Goal: Register for event/course

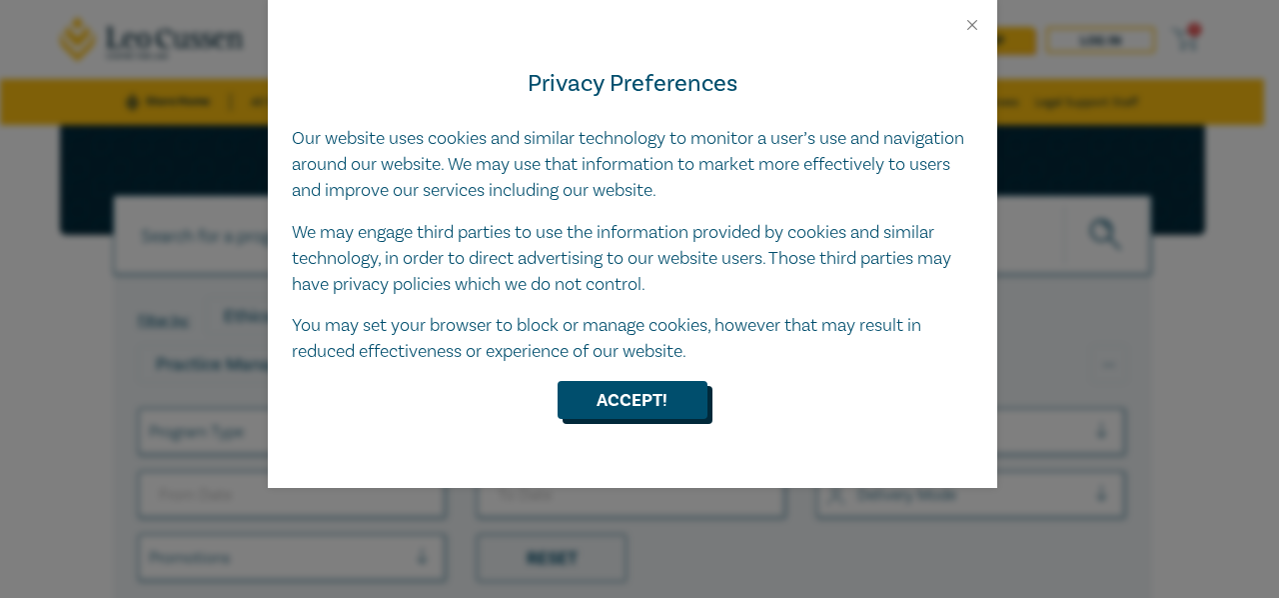
click at [654, 405] on button "Accept!" at bounding box center [633, 400] width 150 height 38
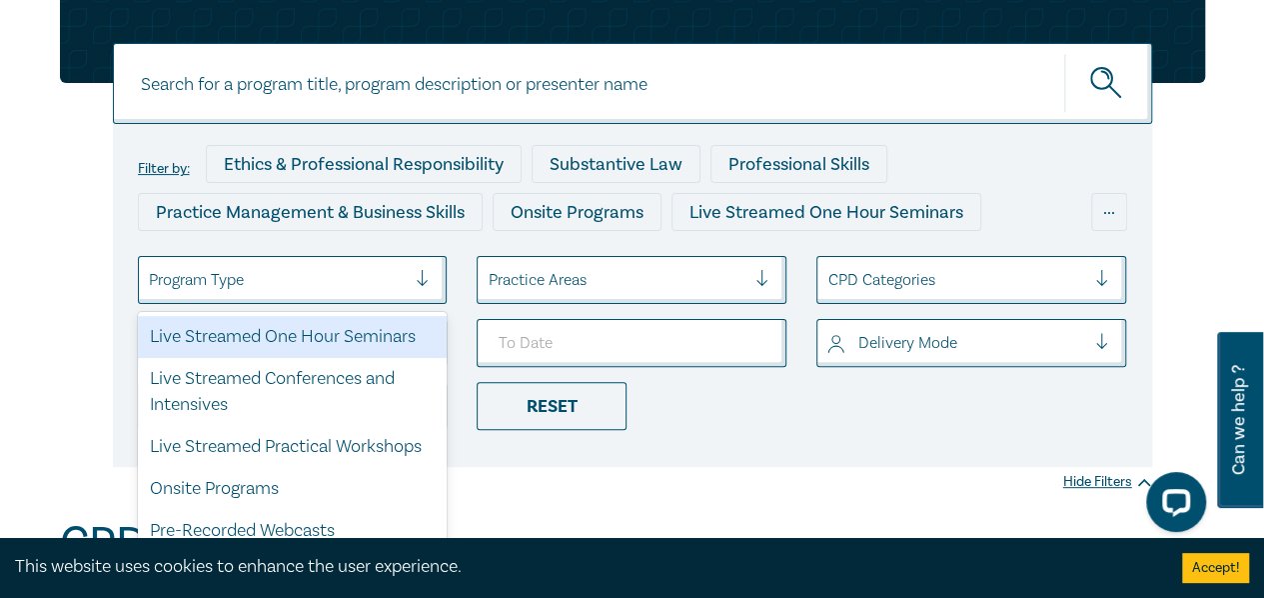
click at [397, 265] on div "Program Type" at bounding box center [278, 280] width 278 height 34
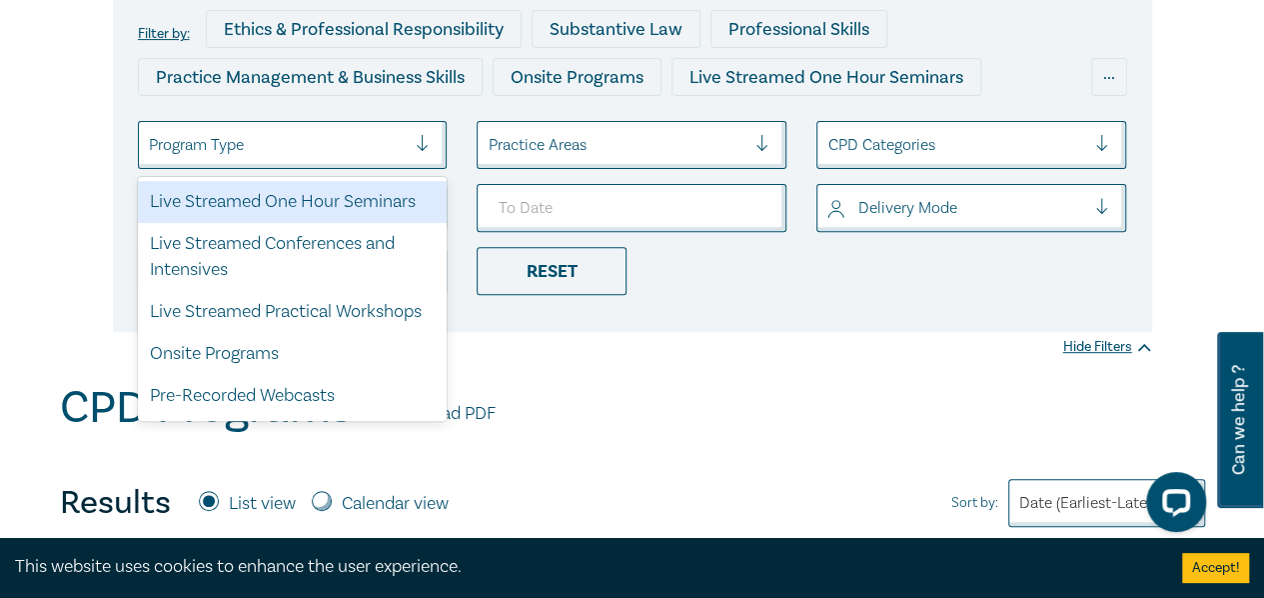
scroll to position [291, 0]
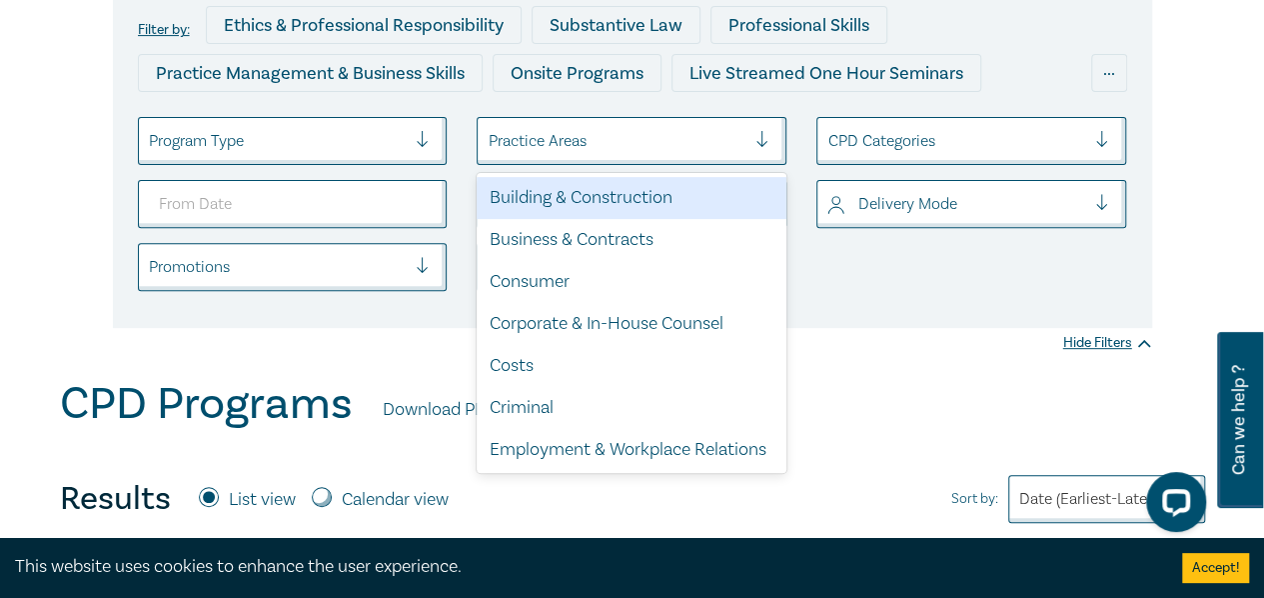
click at [716, 144] on div at bounding box center [617, 141] width 258 height 26
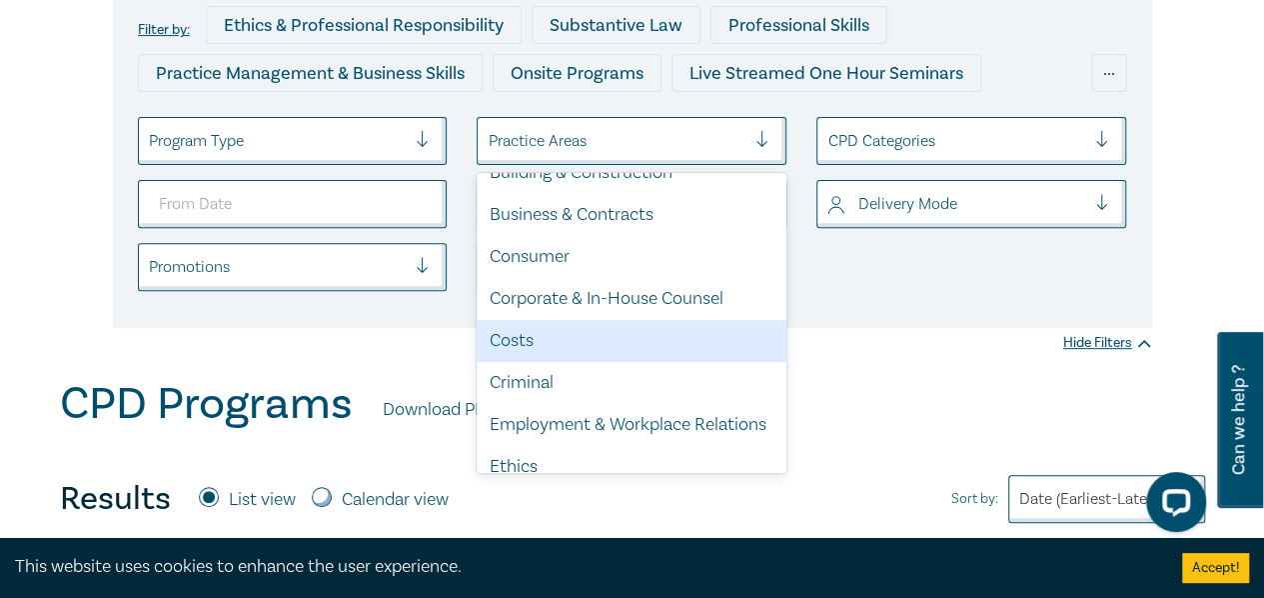
scroll to position [0, 0]
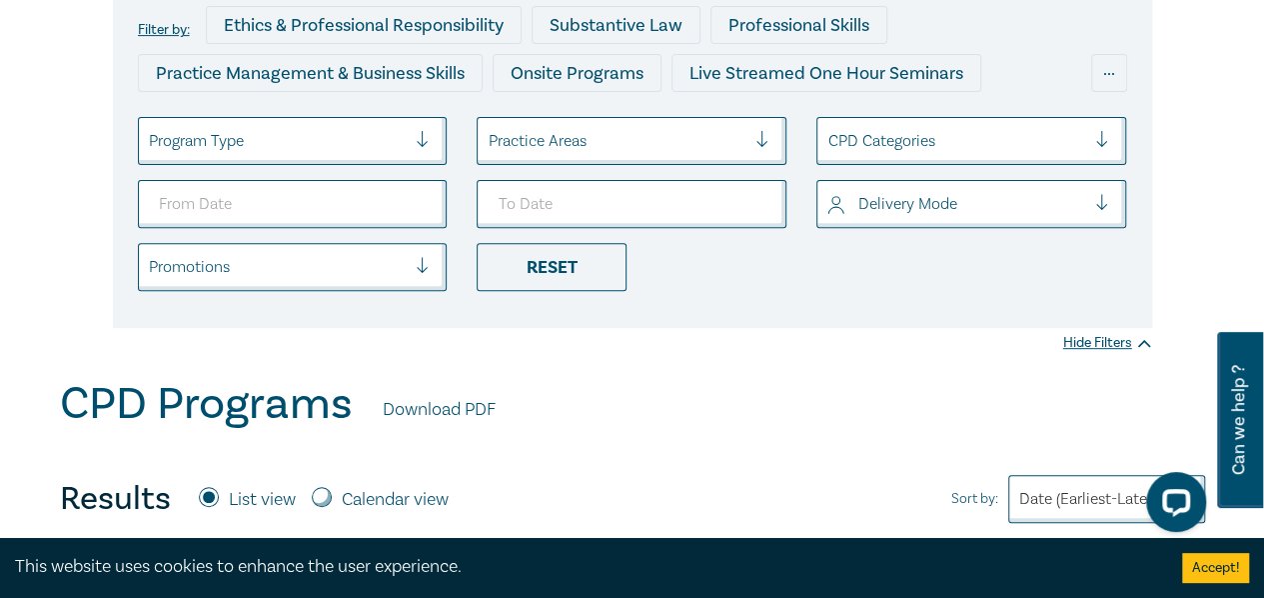
click at [975, 317] on div "Filter by: Ethics & Professional Responsibility Substantive Law Professional Sk…" at bounding box center [633, 156] width 1040 height 343
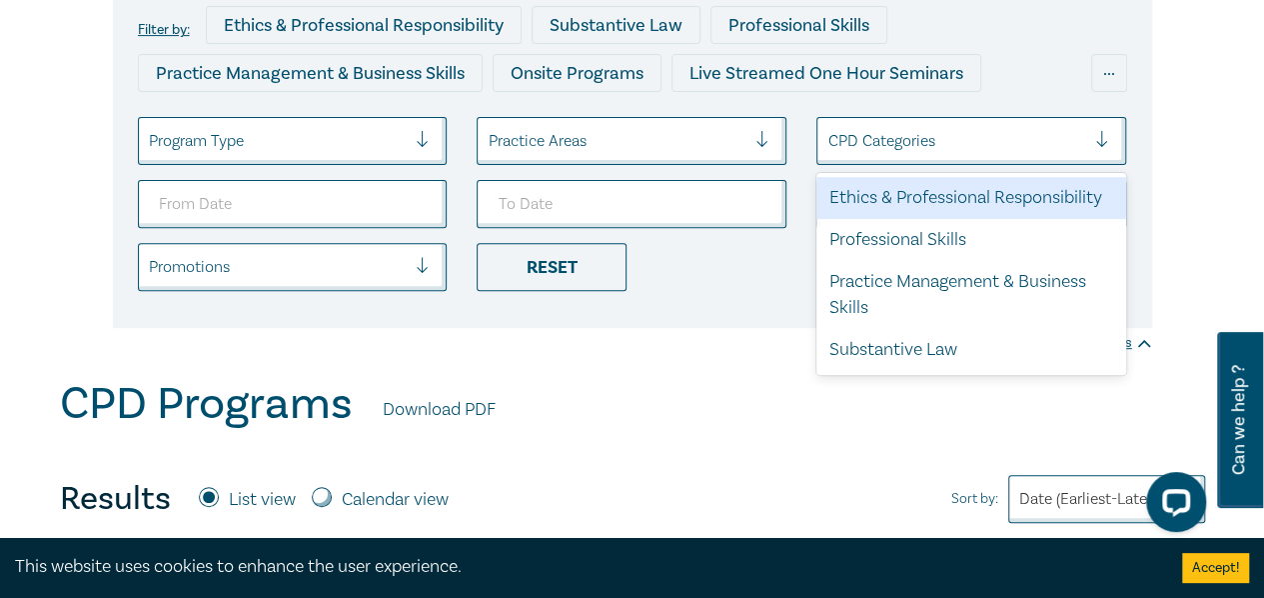
click at [932, 147] on div at bounding box center [957, 141] width 258 height 26
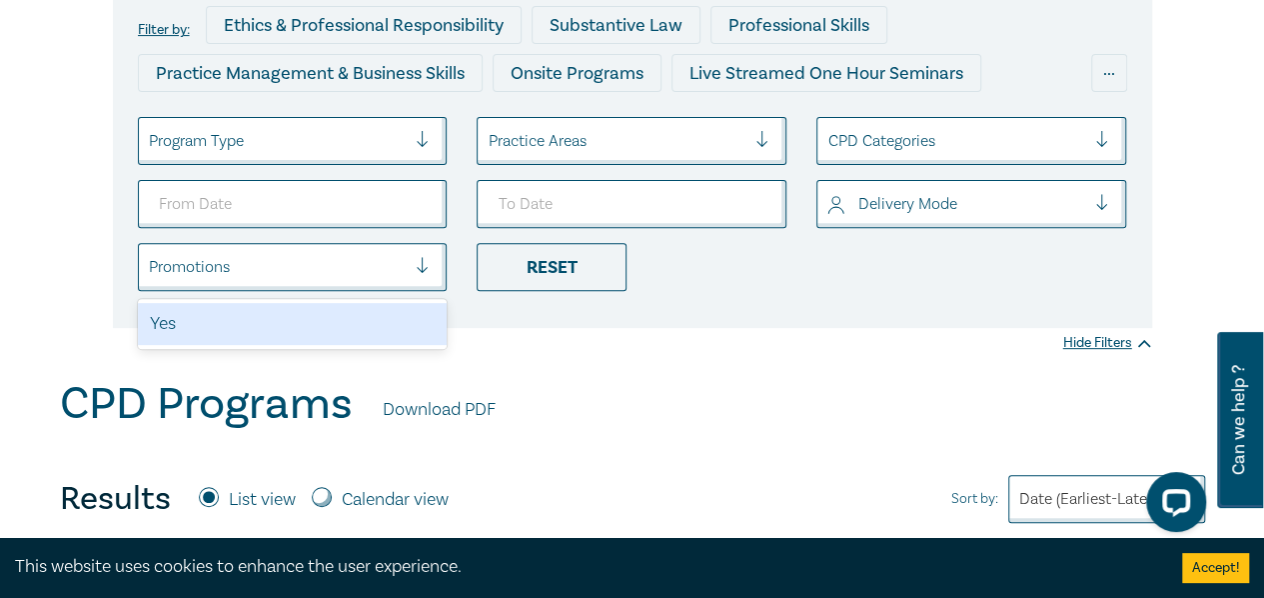
click at [350, 267] on div at bounding box center [278, 267] width 258 height 26
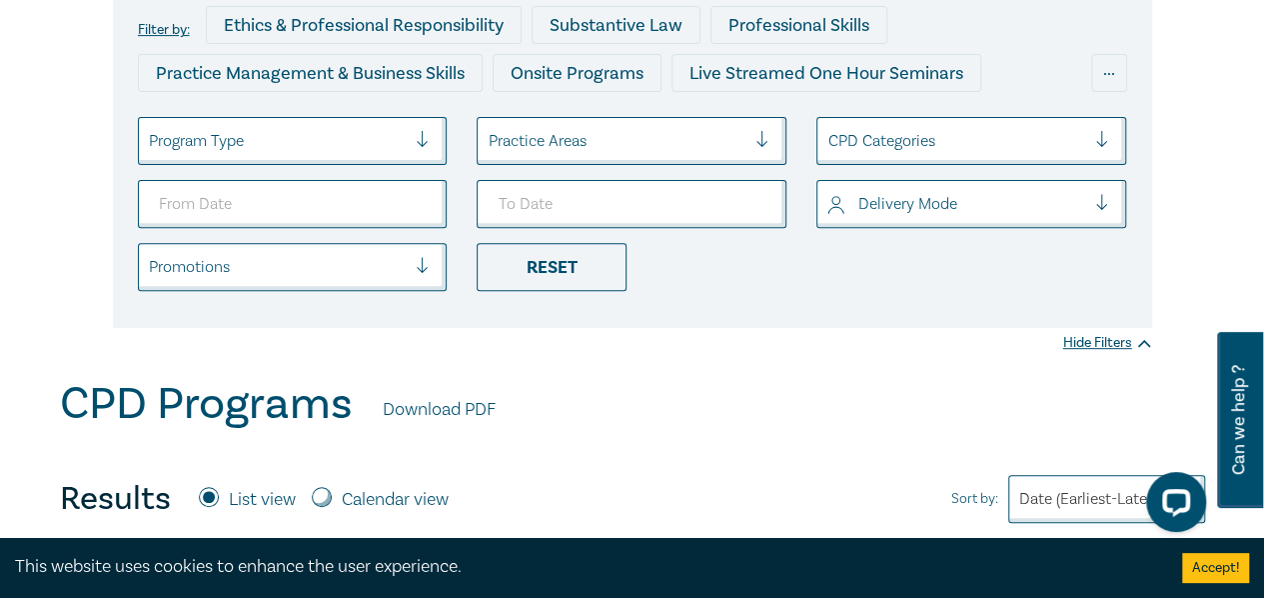
click at [717, 334] on div "Filter by: Ethics & Professional Responsibility Substantive Law Professional Sk…" at bounding box center [632, 106] width 1264 height 544
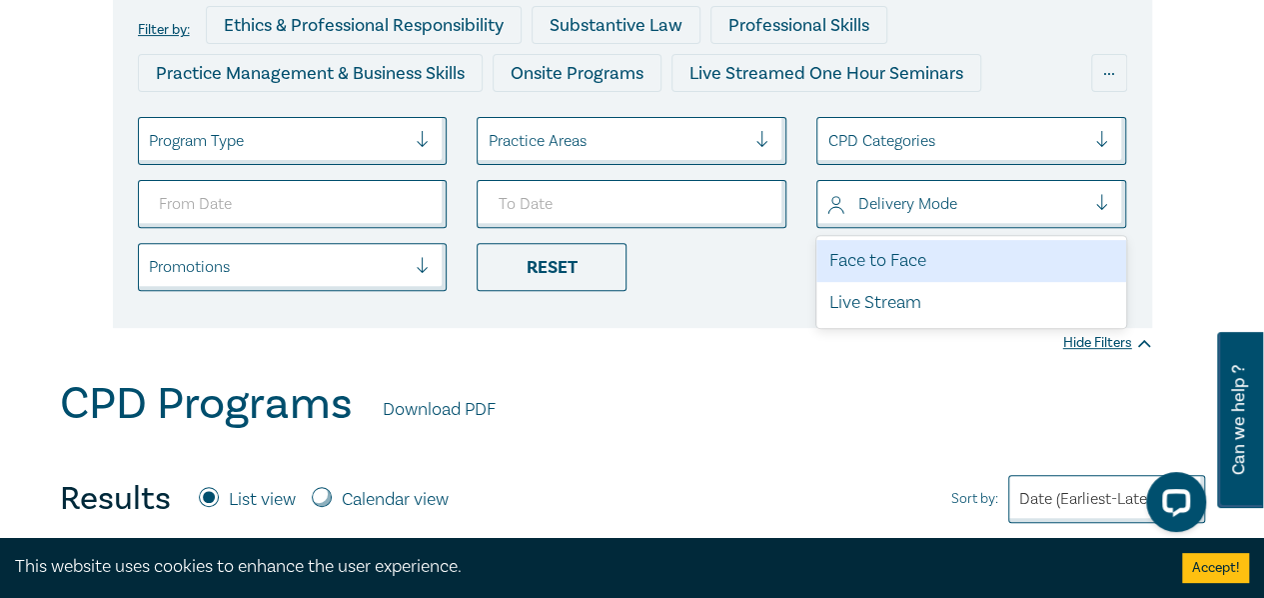
click at [896, 197] on div at bounding box center [957, 204] width 258 height 26
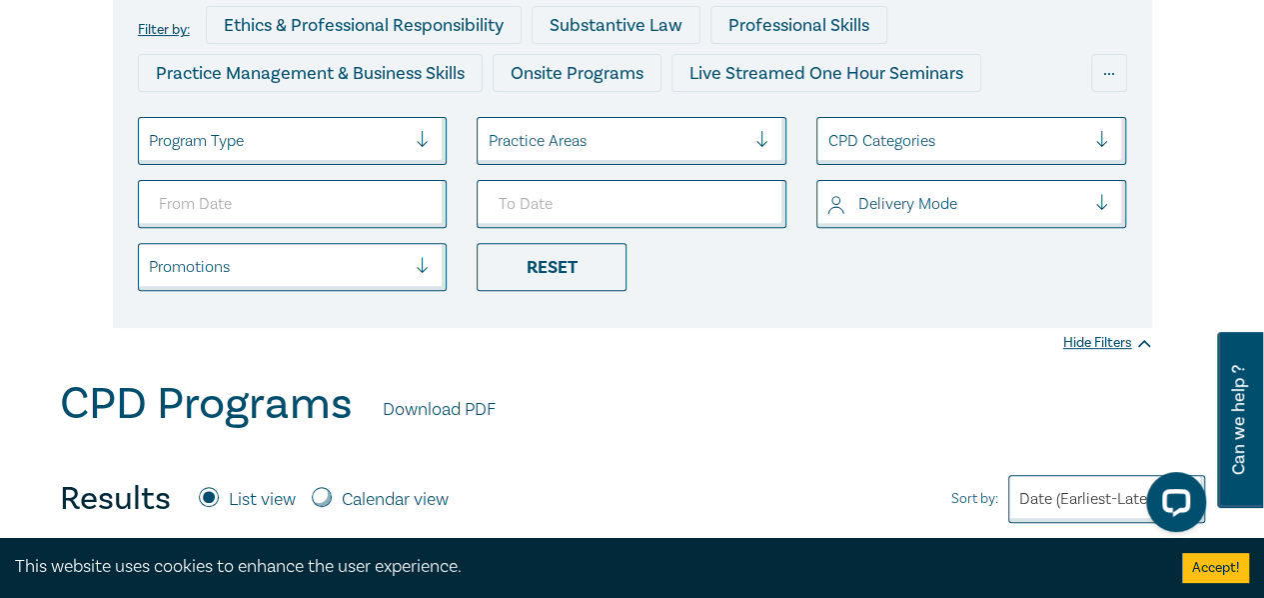
click at [750, 286] on li "Reset" at bounding box center [632, 267] width 340 height 48
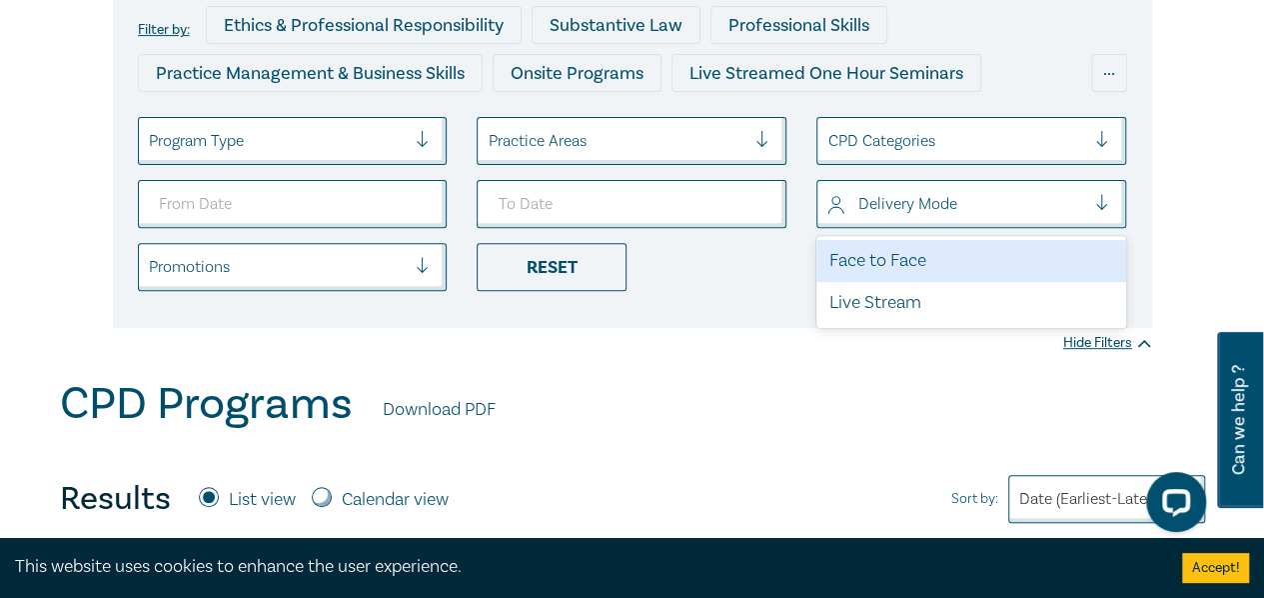
click at [891, 187] on div "Delivery Mode" at bounding box center [957, 204] width 278 height 34
click at [879, 249] on div "Face to Face" at bounding box center [972, 261] width 310 height 42
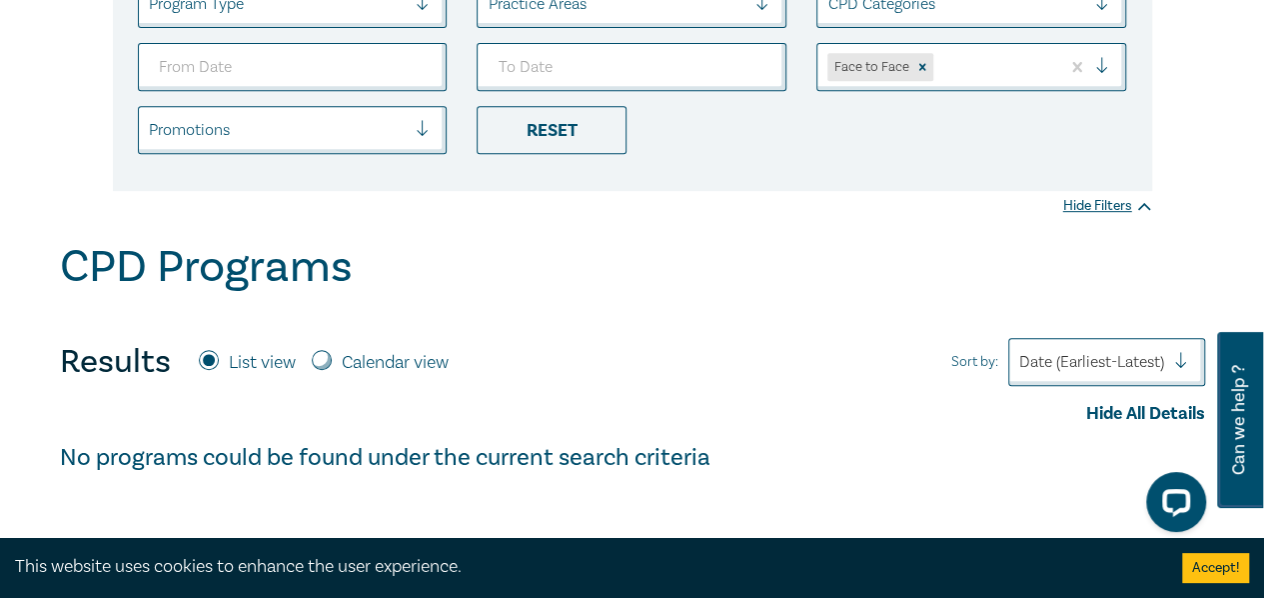
scroll to position [425, 0]
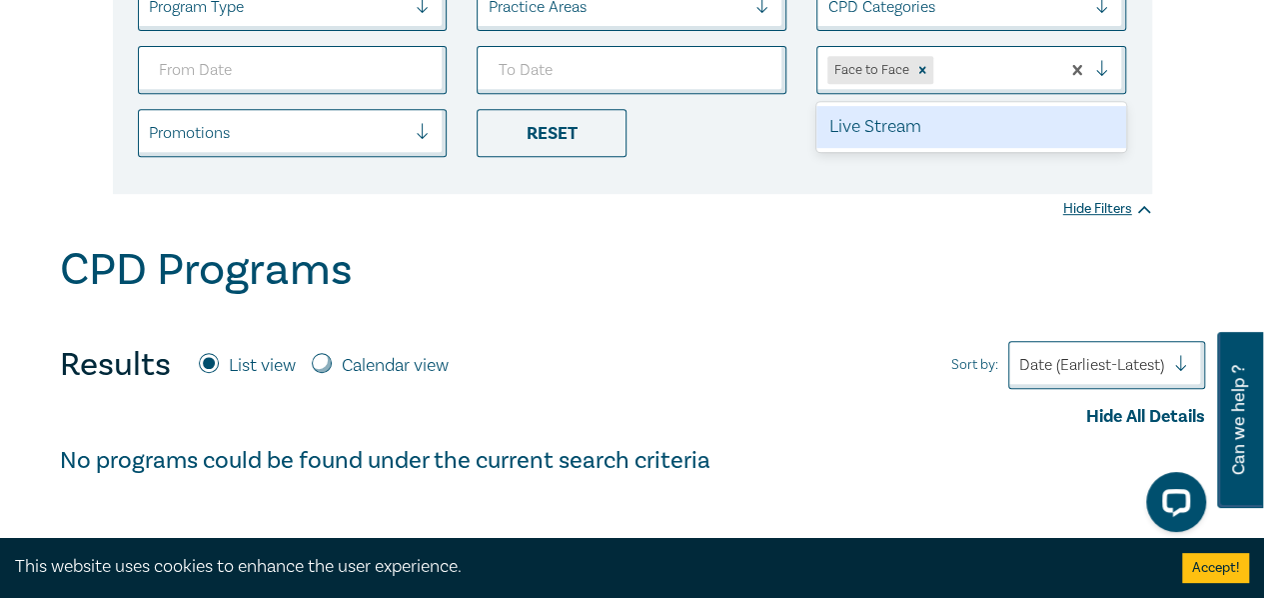
click at [970, 83] on div "Face to Face" at bounding box center [939, 70] width 242 height 36
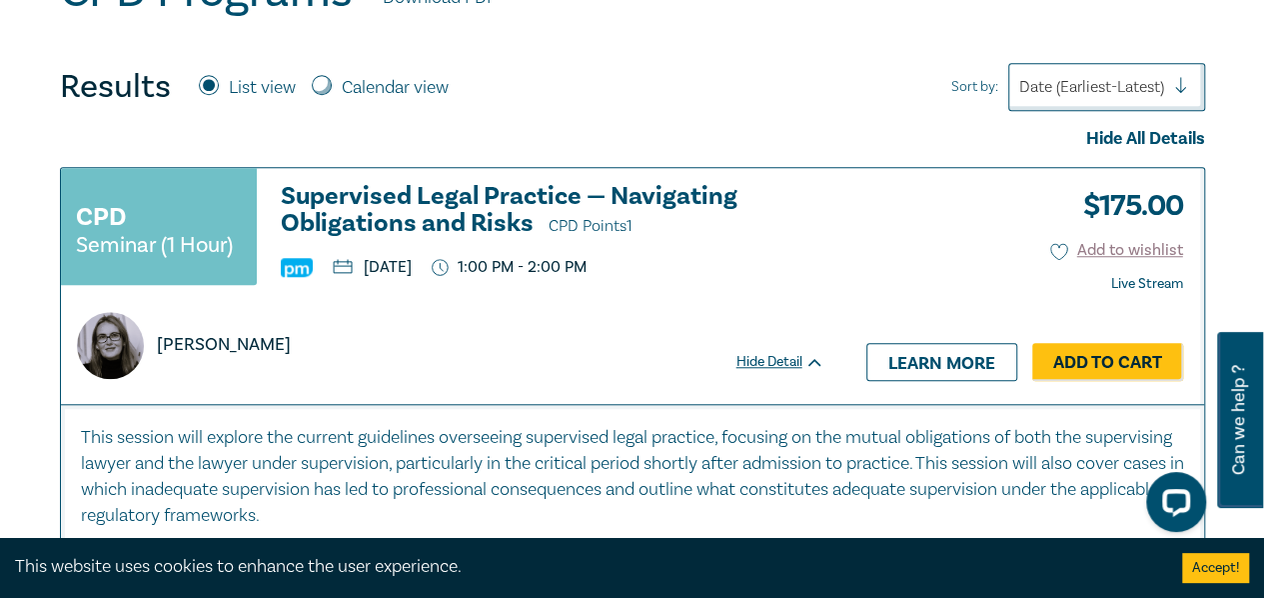
scroll to position [702, 0]
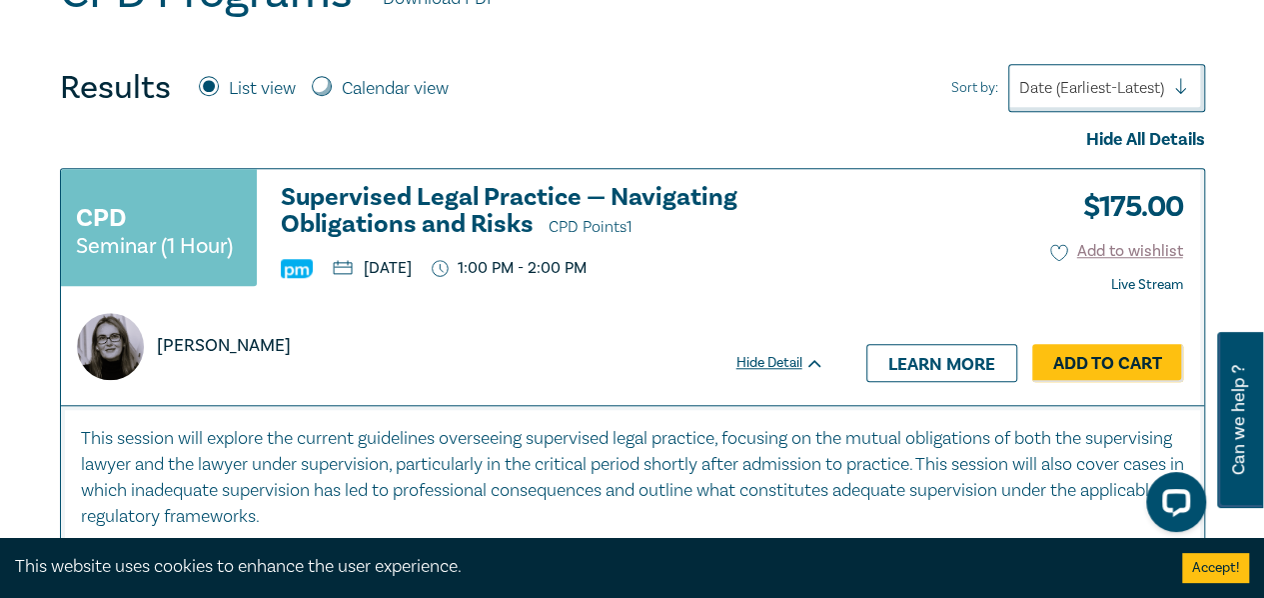
click at [376, 90] on label "Calendar view" at bounding box center [395, 89] width 107 height 26
click at [332, 90] on input "Calendar view" at bounding box center [322, 86] width 20 height 20
radio input "true"
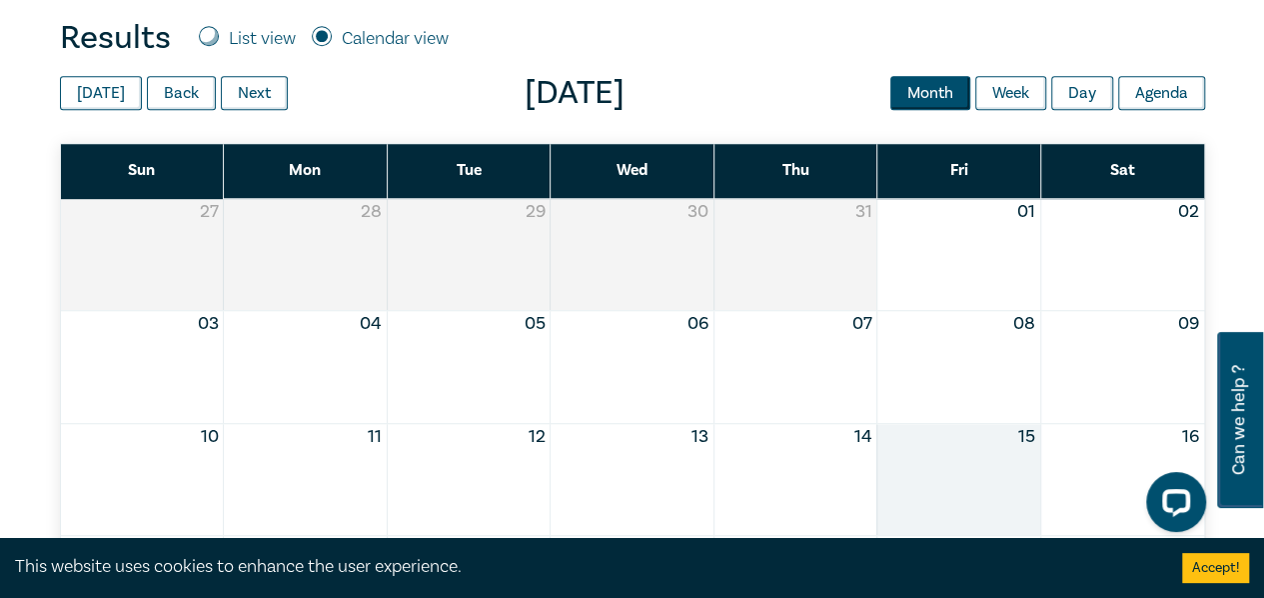
scroll to position [578, 0]
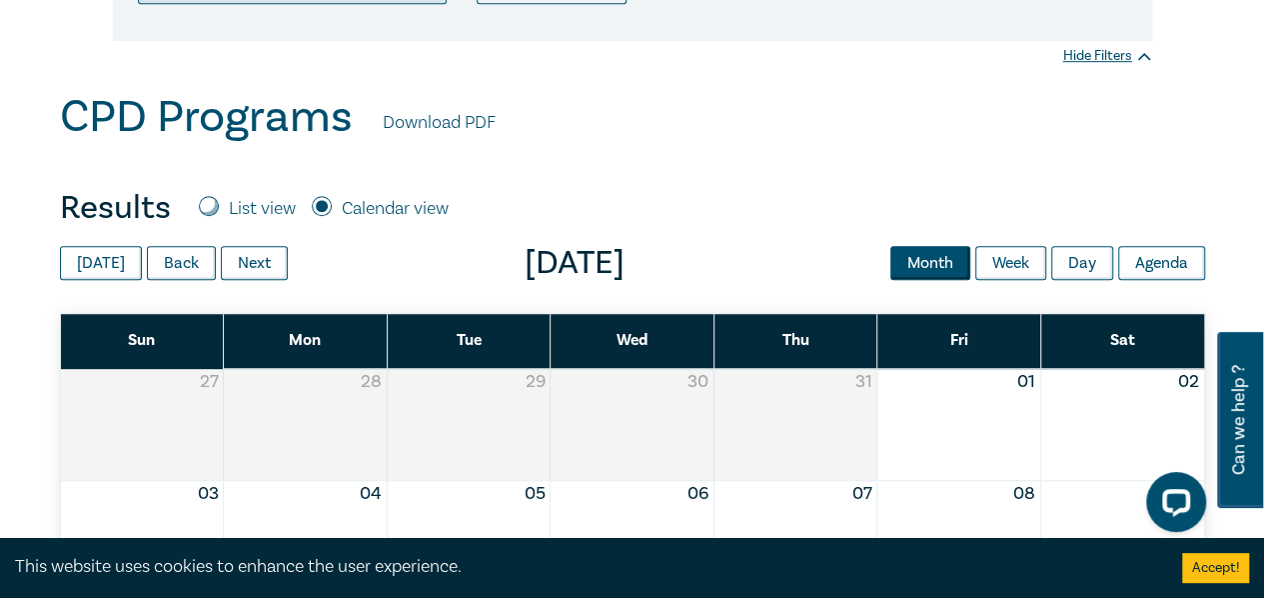
click at [262, 199] on label "List view" at bounding box center [262, 209] width 67 height 26
click at [219, 199] on input "List view" at bounding box center [209, 206] width 20 height 20
radio input "true"
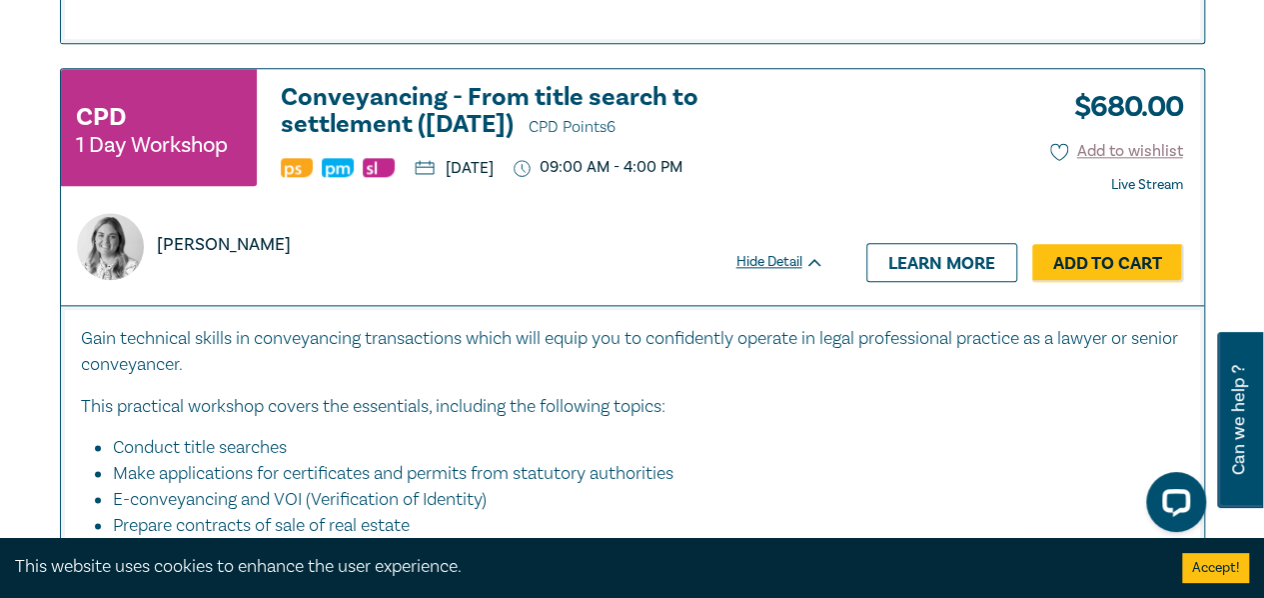
scroll to position [4862, 0]
click at [756, 393] on p "This practical workshop covers the essentials, including the following topics:" at bounding box center [632, 406] width 1103 height 26
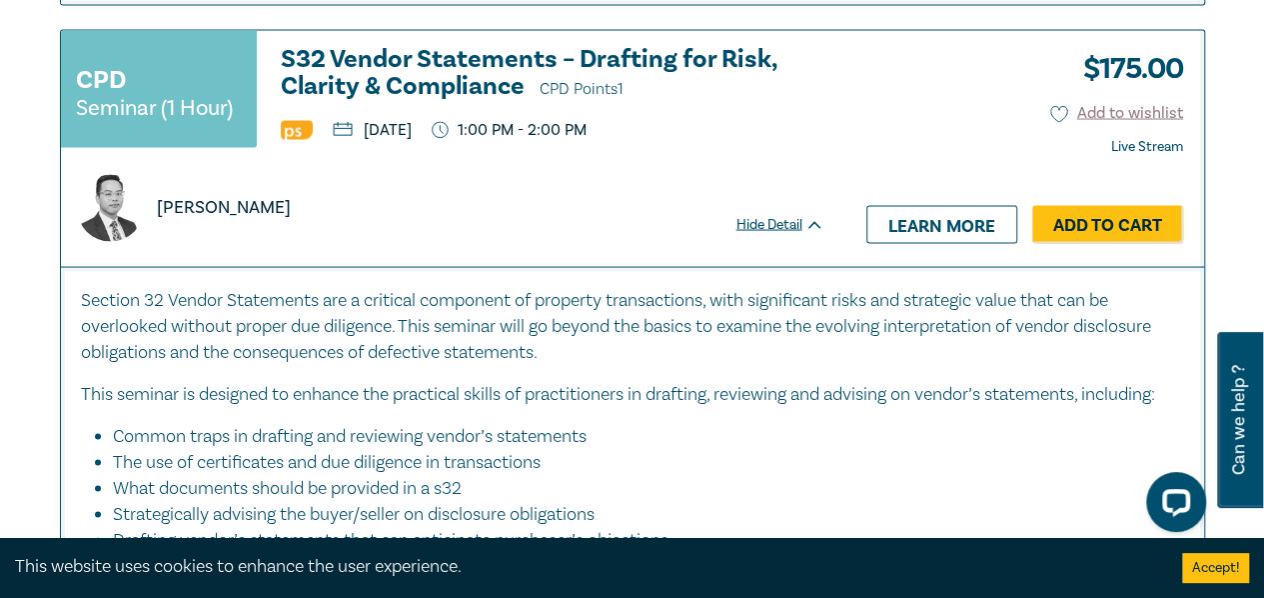
scroll to position [9436, 0]
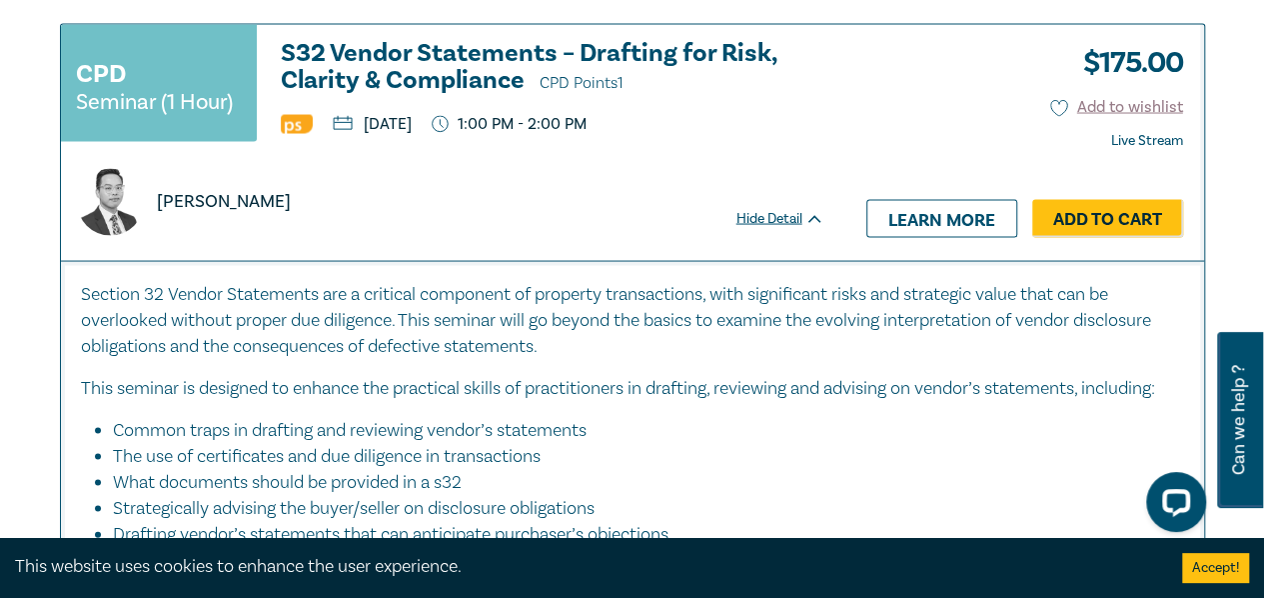
click at [767, 375] on p "This seminar is designed to enhance the practical skills of practitioners in dr…" at bounding box center [632, 388] width 1103 height 26
click at [738, 375] on p "This seminar is designed to enhance the practical skills of practitioners in dr…" at bounding box center [632, 388] width 1103 height 26
click at [678, 375] on p "This seminar is designed to enhance the practical skills of practitioners in dr…" at bounding box center [632, 388] width 1103 height 26
click at [637, 386] on p "This seminar is designed to enhance the practical skills of practitioners in dr…" at bounding box center [632, 388] width 1103 height 26
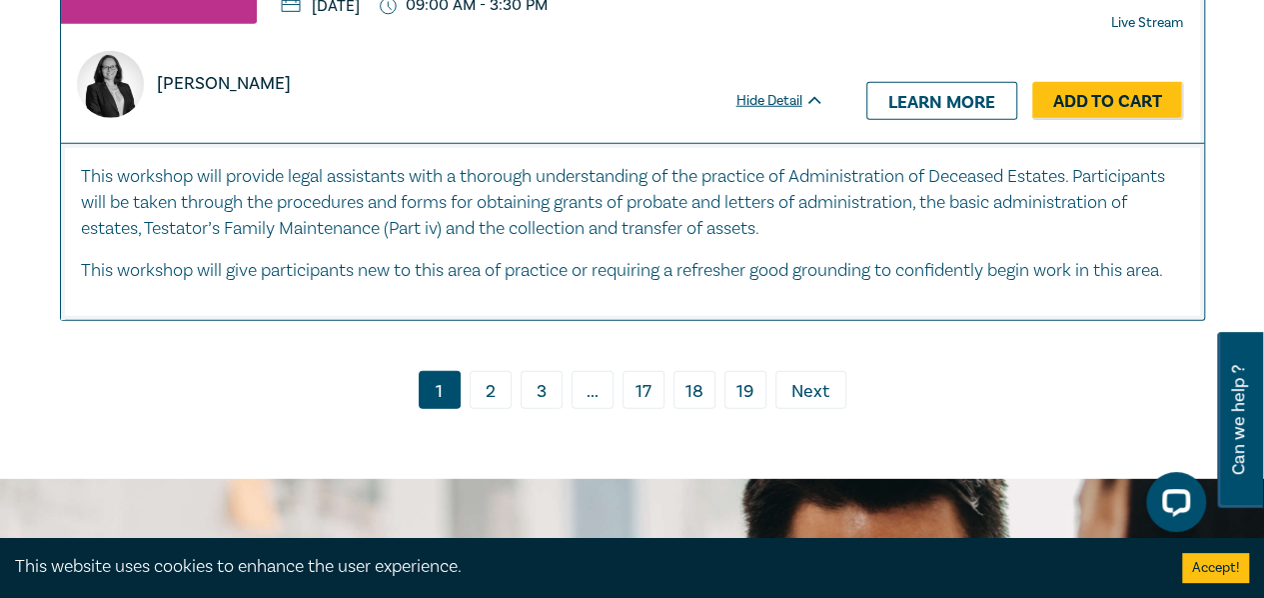
scroll to position [10391, 0]
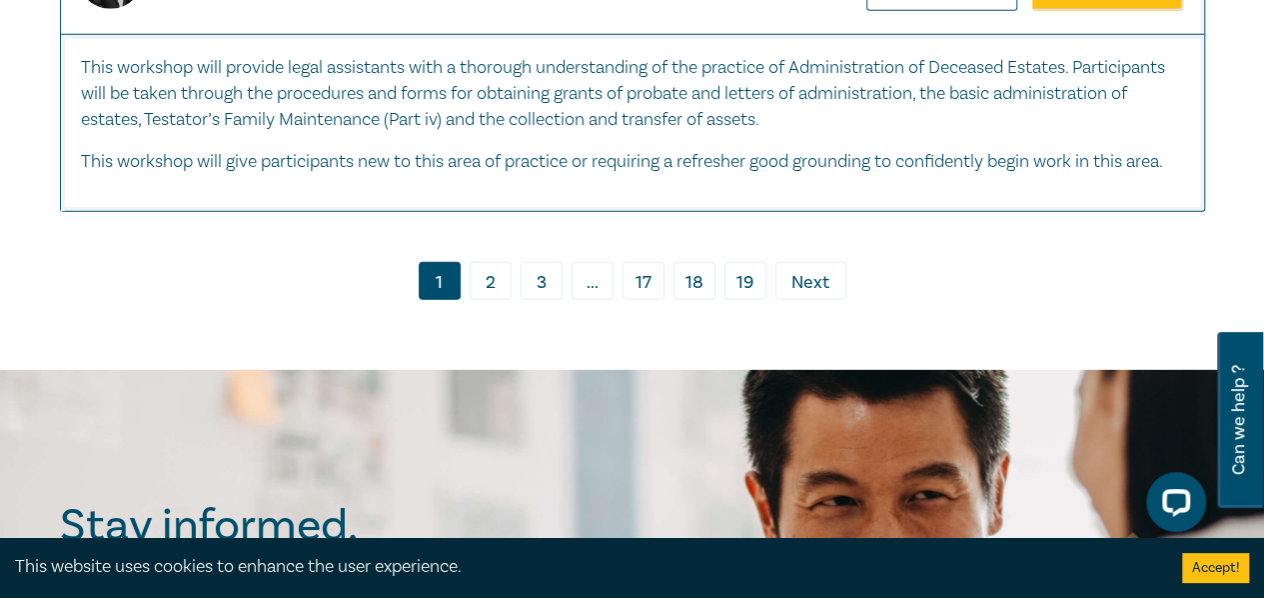
click at [826, 296] on span "Next" at bounding box center [811, 283] width 38 height 26
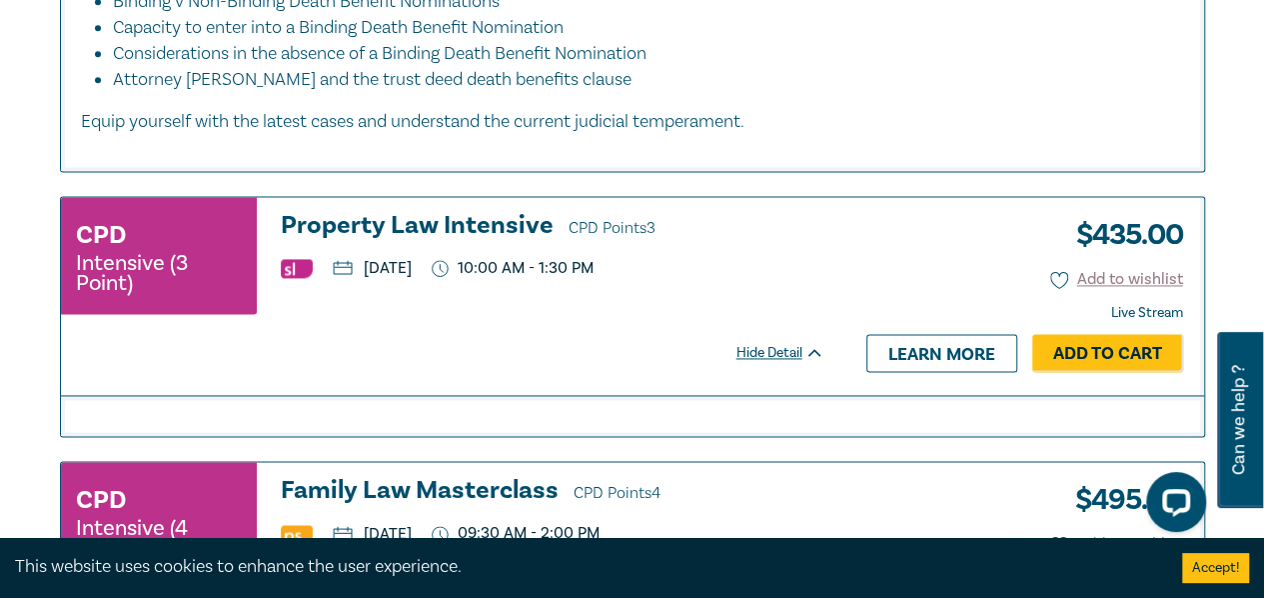
scroll to position [1331, 0]
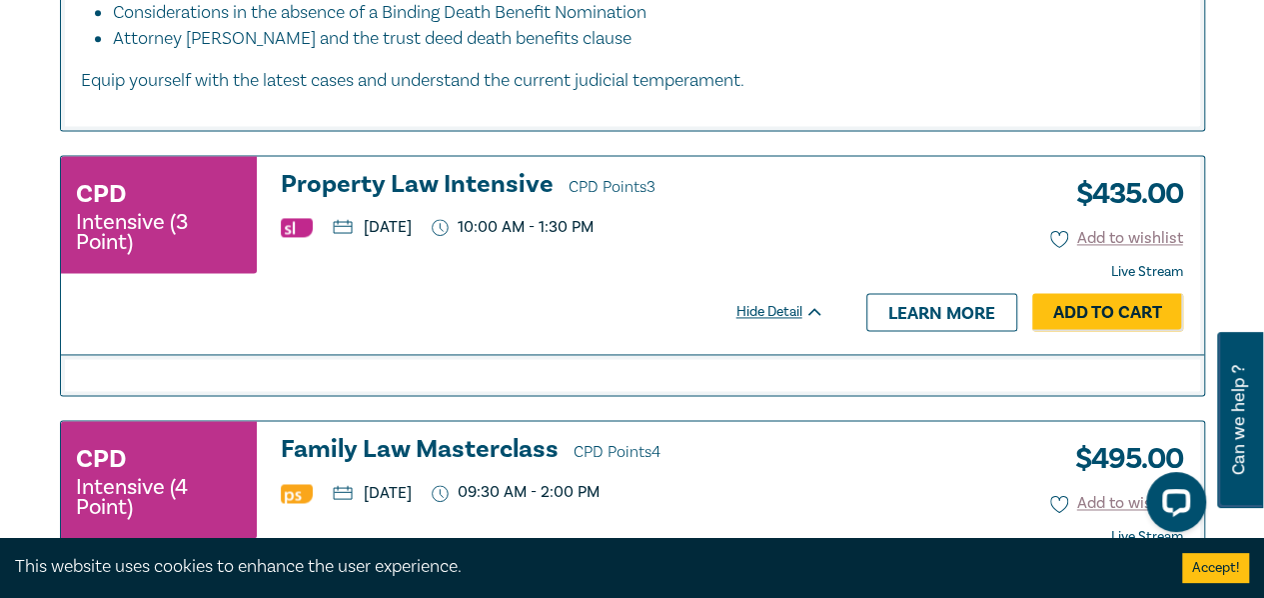
drag, startPoint x: 823, startPoint y: 305, endPoint x: 628, endPoint y: 289, distance: 195.6
click at [628, 289] on div "CPD Intensive (3 Point) Property Law Intensive CPD Points 3 [DATE] 10:00 AM - 1…" at bounding box center [453, 255] width 784 height 198
click at [906, 309] on link "Learn more" at bounding box center [942, 312] width 151 height 38
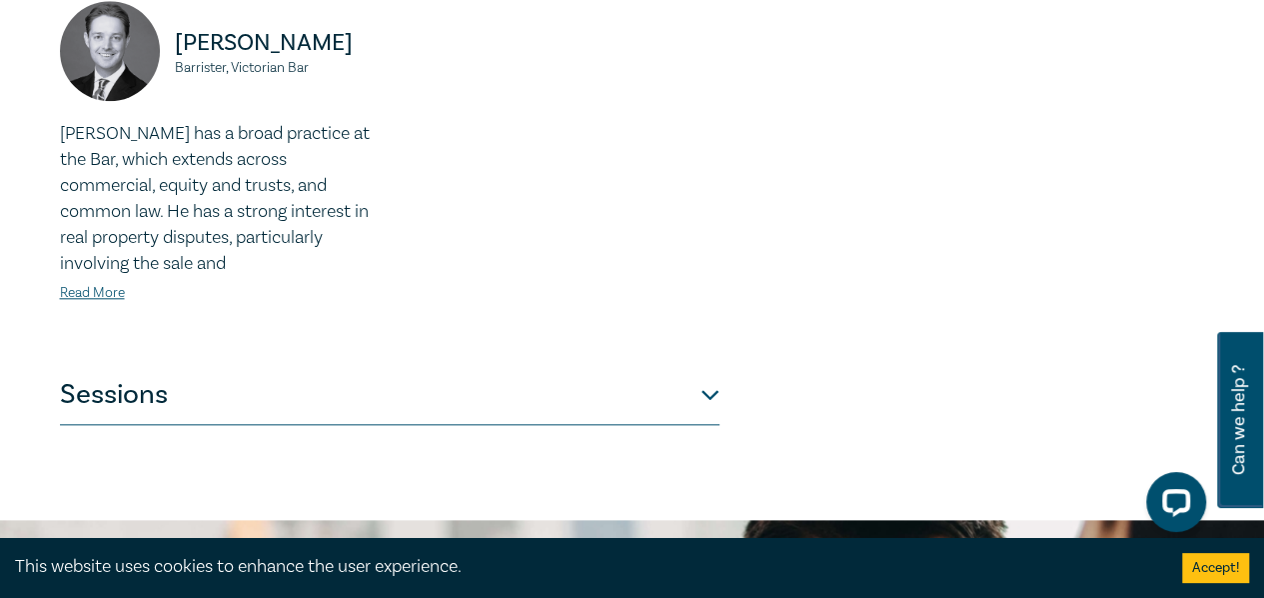
scroll to position [1055, 0]
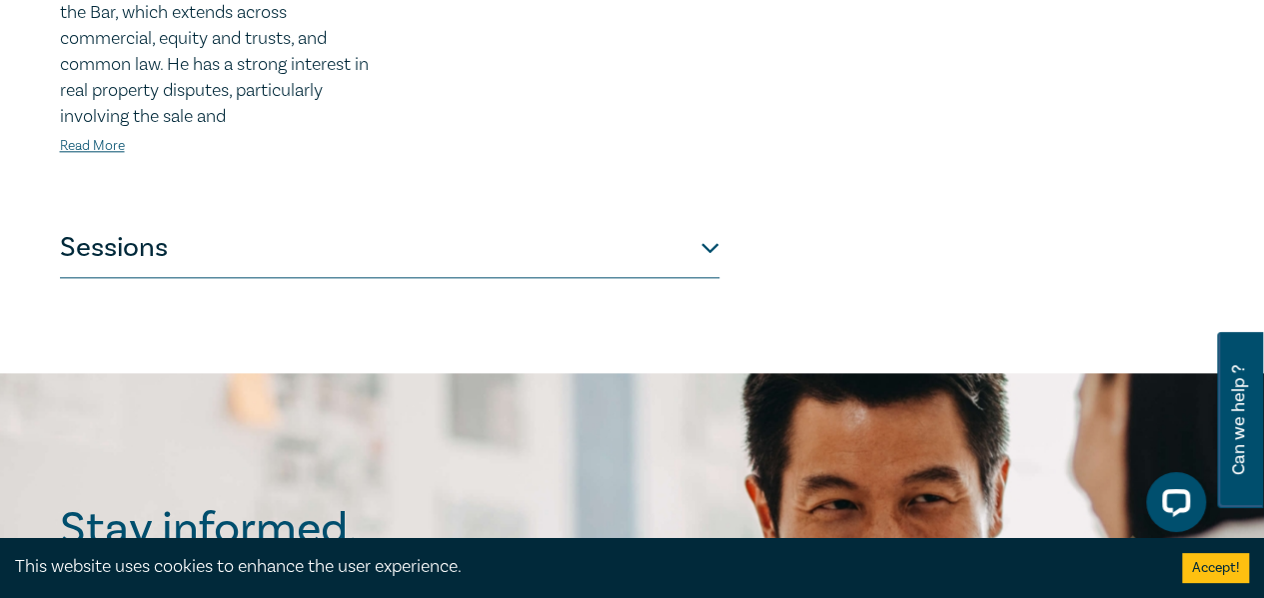
click at [708, 240] on button "Sessions" at bounding box center [390, 248] width 660 height 60
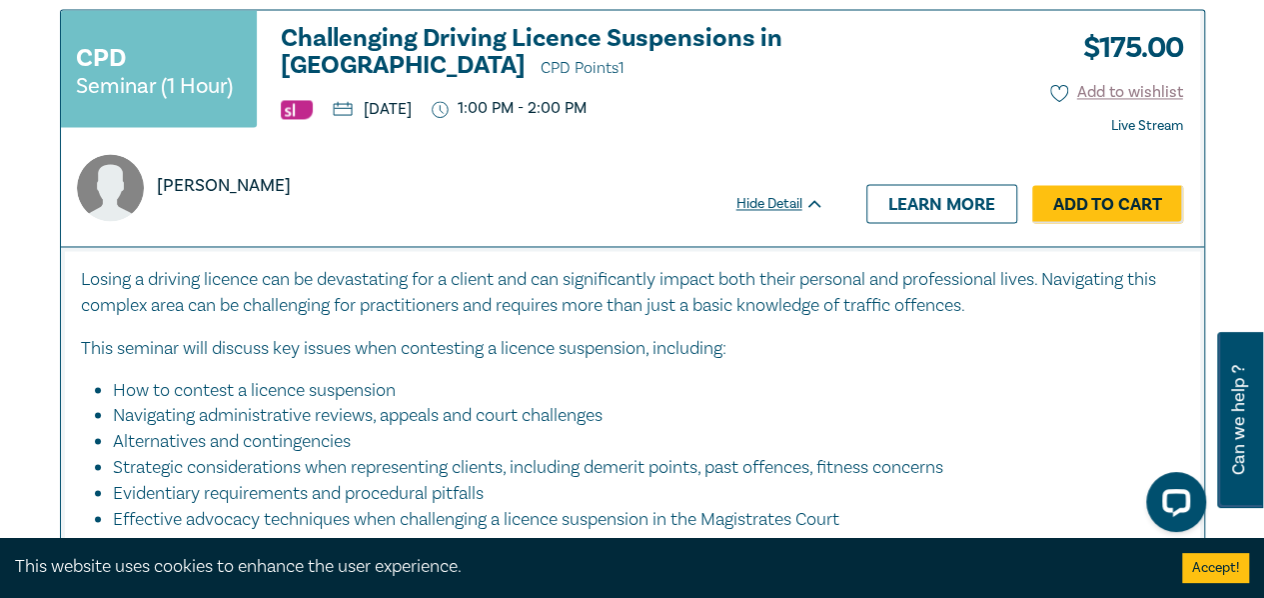
scroll to position [5348, 0]
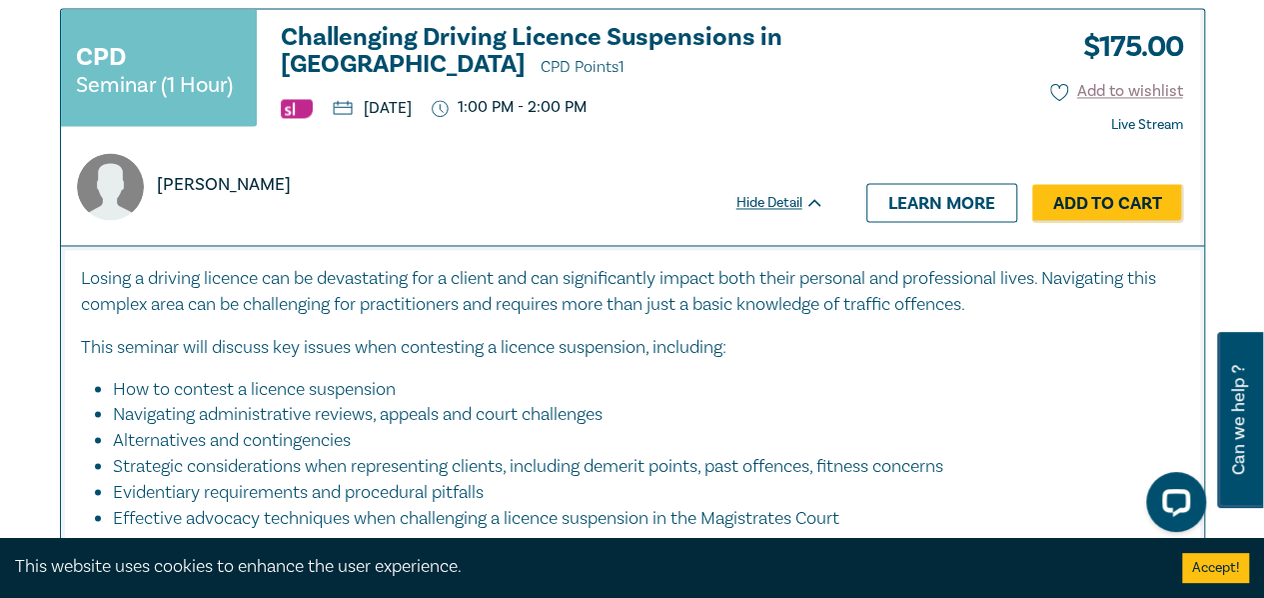
click at [772, 402] on li "How to contest a licence suspension" at bounding box center [639, 389] width 1052 height 26
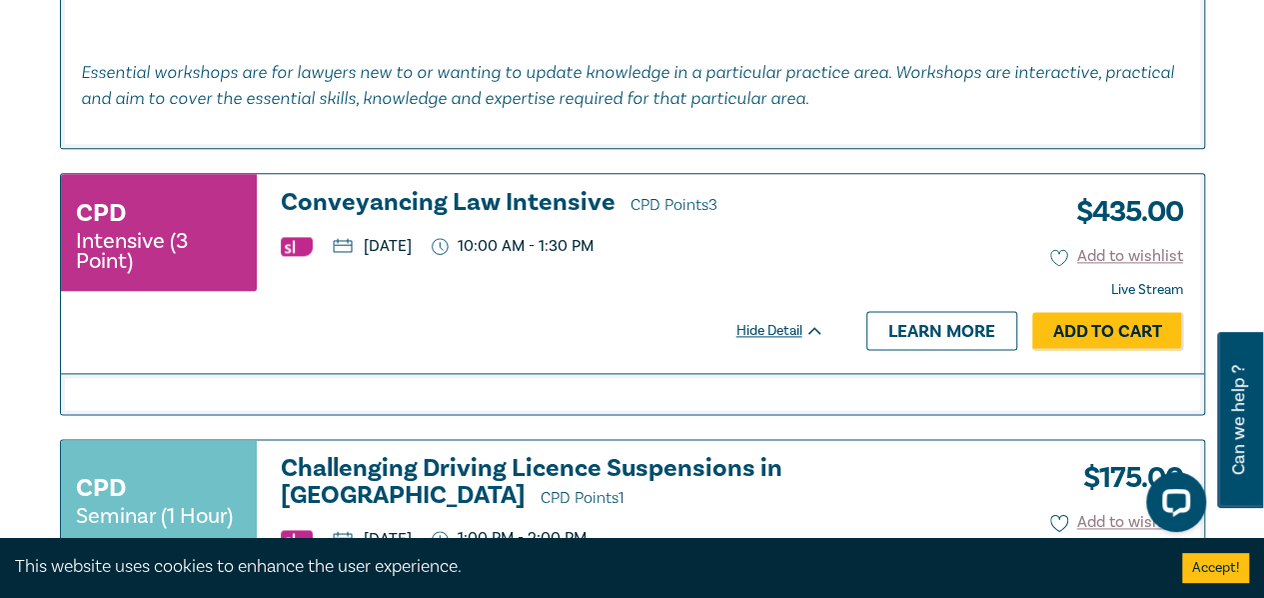
scroll to position [4924, 0]
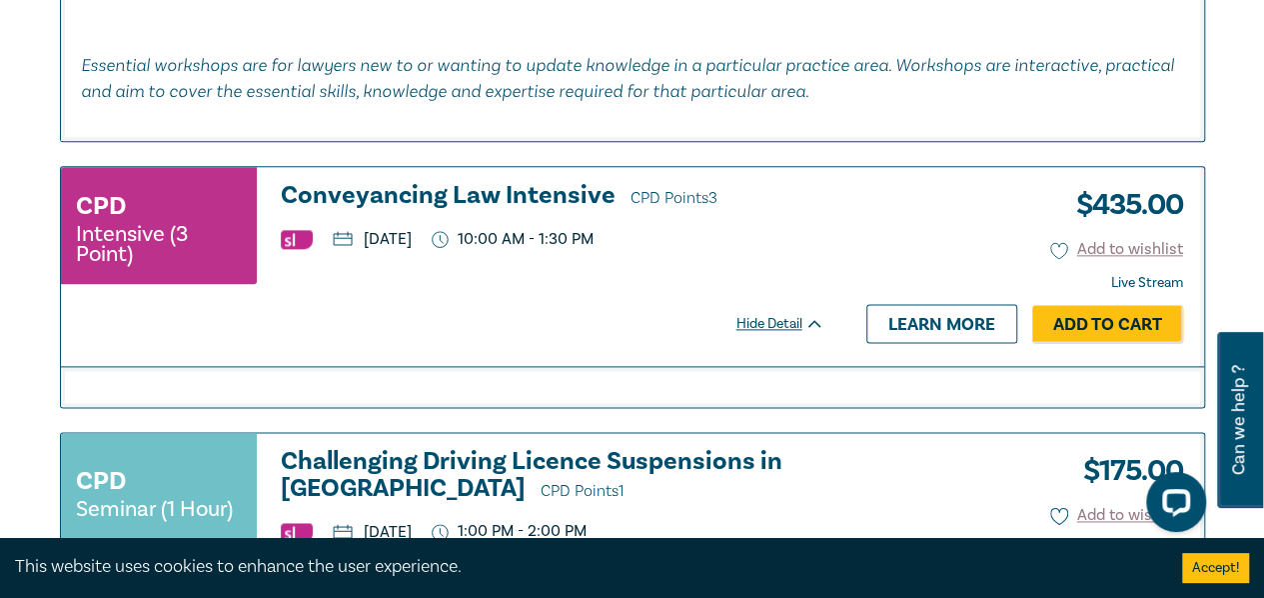
click at [526, 212] on h3 "Conveyancing Law Intensive CPD Points 3" at bounding box center [553, 197] width 544 height 30
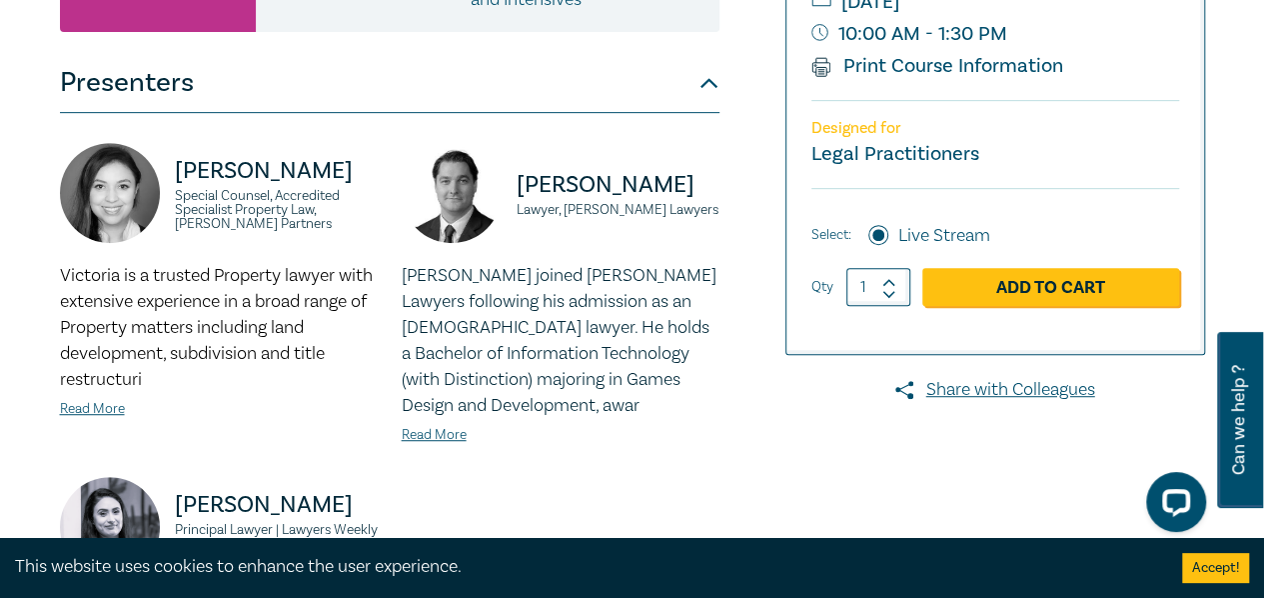
scroll to position [647, 0]
